Goal: Task Accomplishment & Management: Use online tool/utility

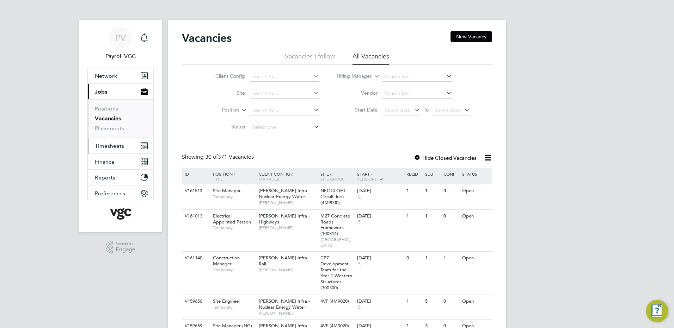
click at [111, 145] on span "Timesheets" at bounding box center [109, 146] width 29 height 7
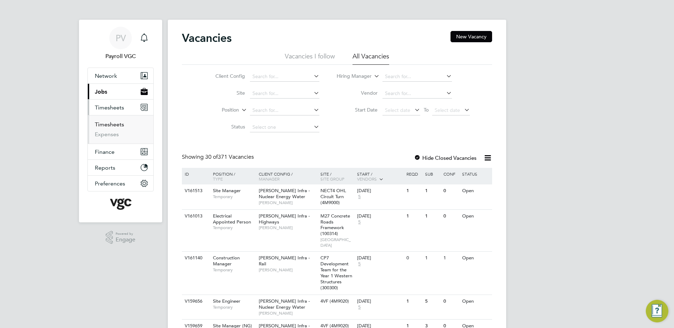
click at [118, 126] on link "Timesheets" at bounding box center [109, 124] width 29 height 7
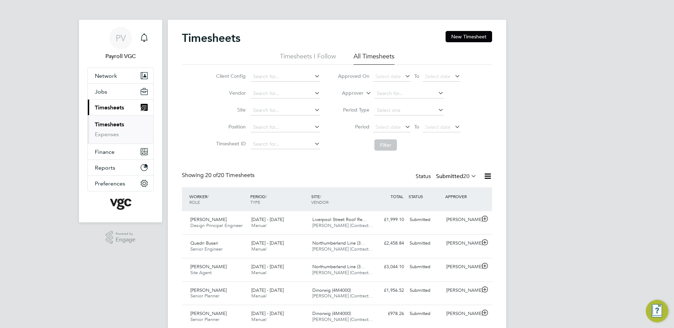
click at [485, 177] on icon at bounding box center [487, 176] width 9 height 9
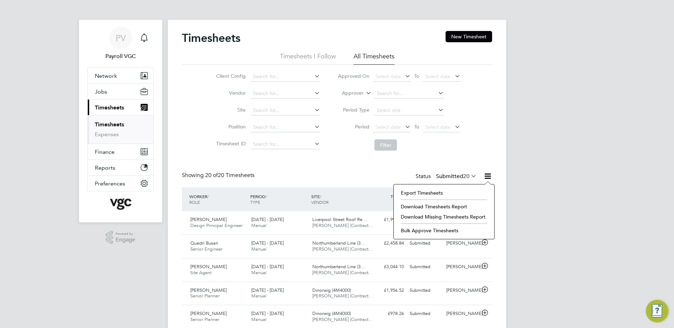
click at [412, 194] on li "Export Timesheets" at bounding box center [443, 193] width 93 height 10
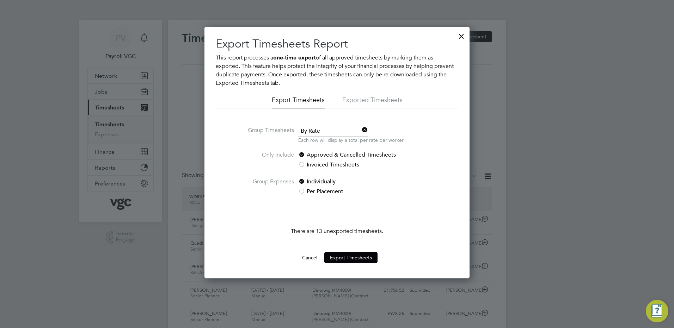
click at [336, 133] on span "By Rate" at bounding box center [332, 131] width 69 height 11
click at [329, 150] on li "By Date" at bounding box center [333, 150] width 70 height 9
click at [332, 258] on button "Export Timesheets" at bounding box center [350, 257] width 53 height 11
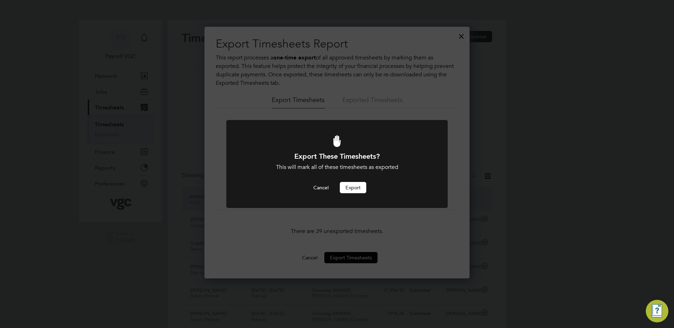
click at [351, 188] on button "Export" at bounding box center [353, 187] width 26 height 11
